Goal: Task Accomplishment & Management: Complete application form

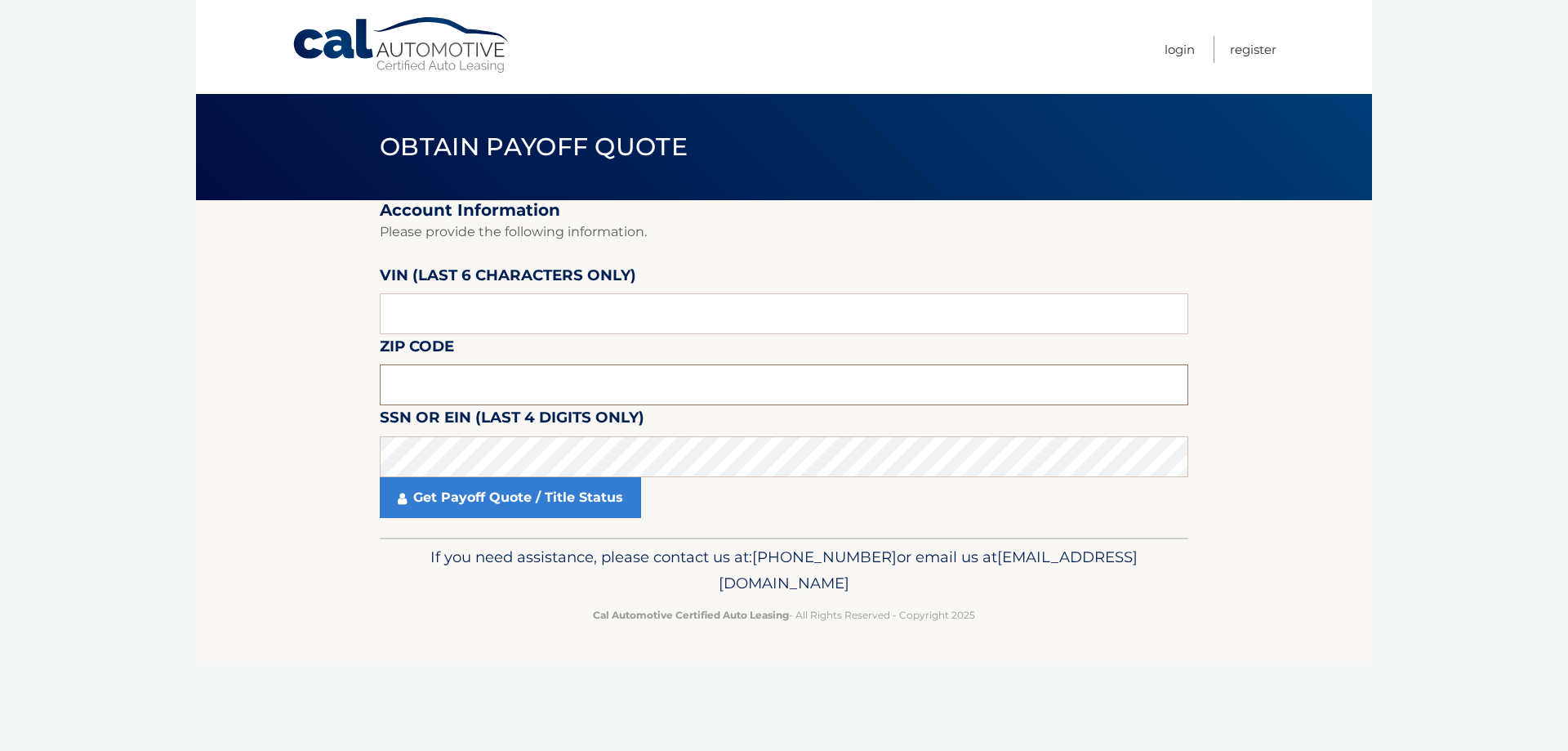
click at [448, 378] on input "text" at bounding box center [784, 385] width 809 height 41
type input "11230"
click at [409, 302] on input "text" at bounding box center [784, 314] width 809 height 41
type input "201169"
click button "For Originating Dealer" at bounding box center [0, 0] width 0 height 0
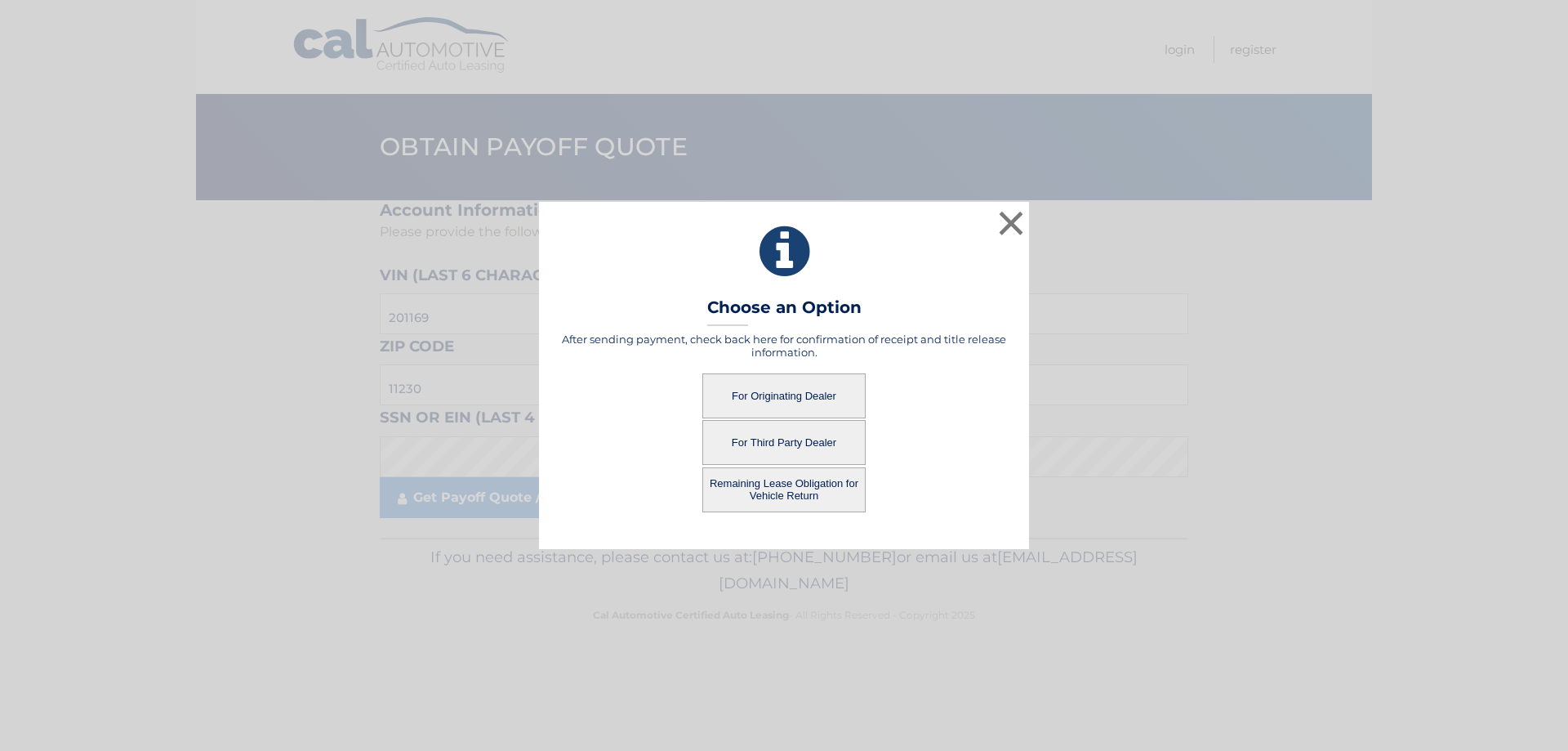
click at [804, 389] on button "For Originating Dealer" at bounding box center [784, 396] width 163 height 45
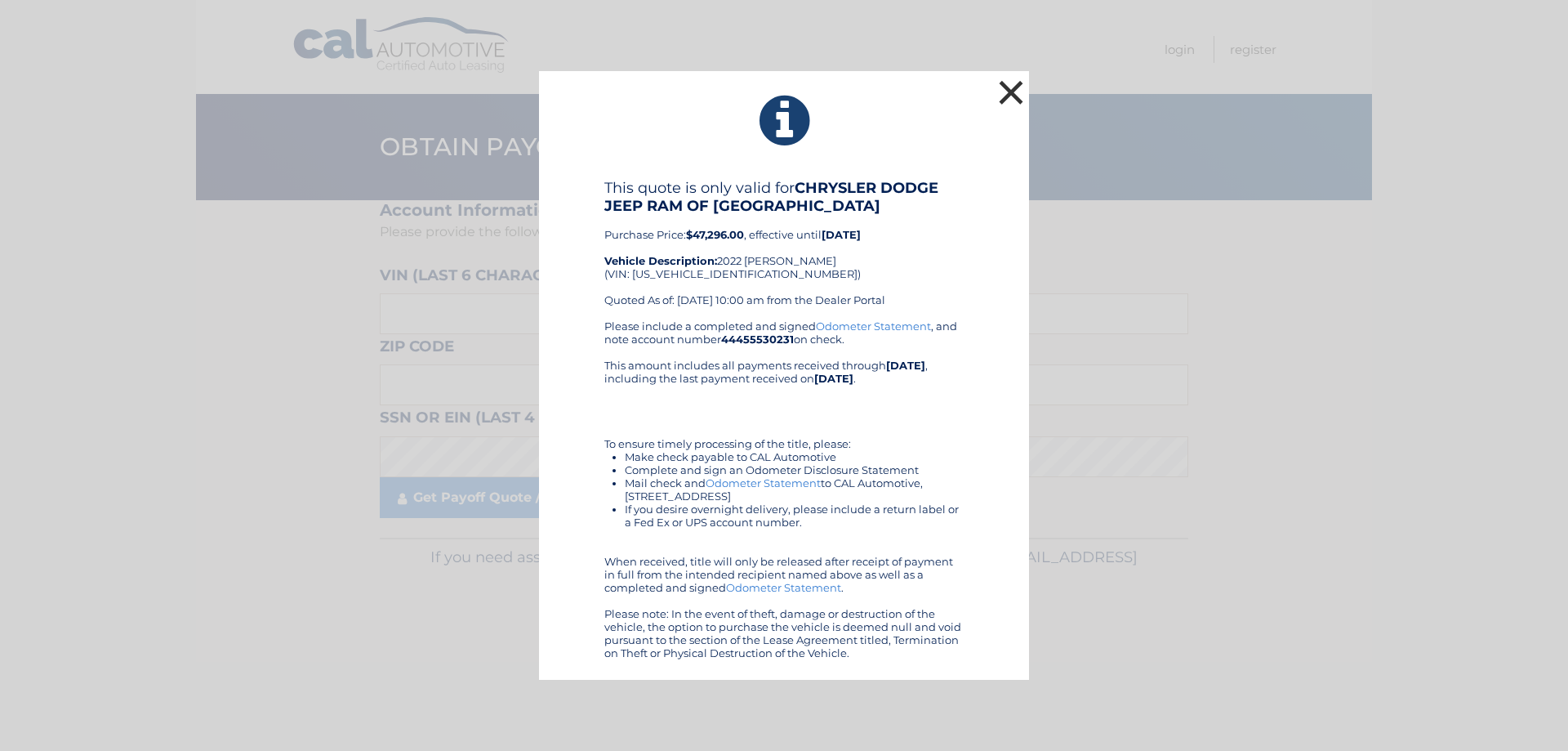
click at [1008, 86] on button "×" at bounding box center [1010, 92] width 33 height 33
